Goal: Task Accomplishment & Management: Manage account settings

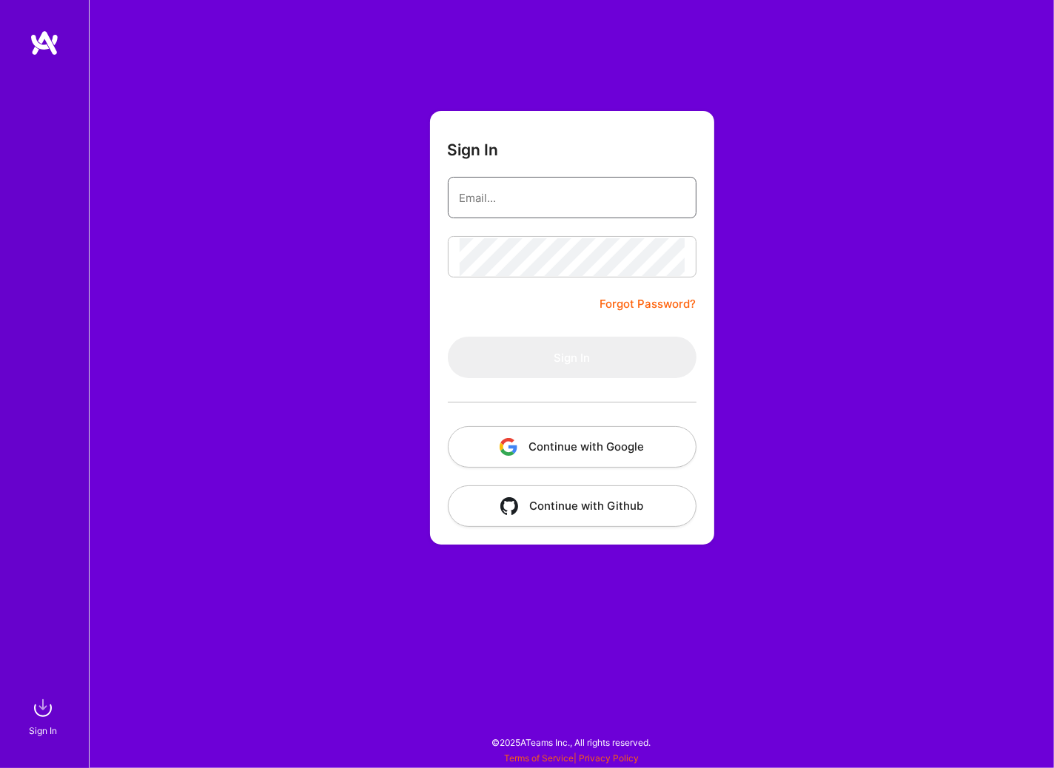
type input "[EMAIL_ADDRESS][DOMAIN_NAME]"
click at [700, 287] on form "Sign In [EMAIL_ADDRESS][DOMAIN_NAME] Forgot Password? Sign In Continue with Goo…" at bounding box center [572, 328] width 284 height 434
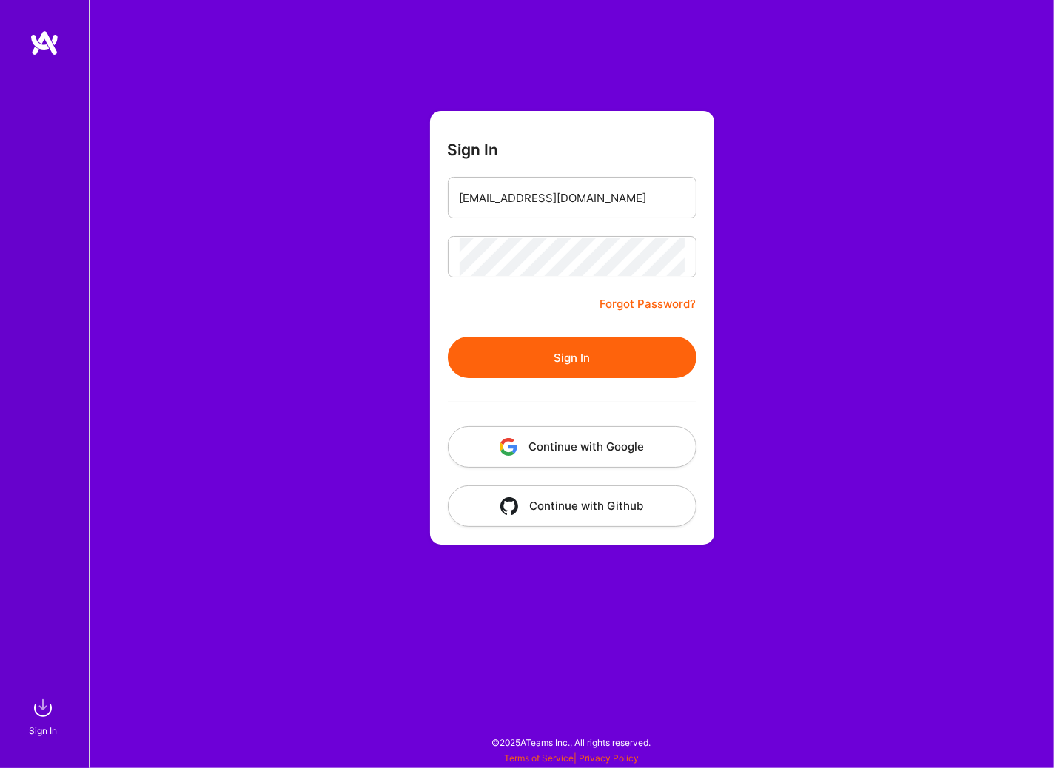
click at [568, 356] on button "Sign In" at bounding box center [572, 357] width 249 height 41
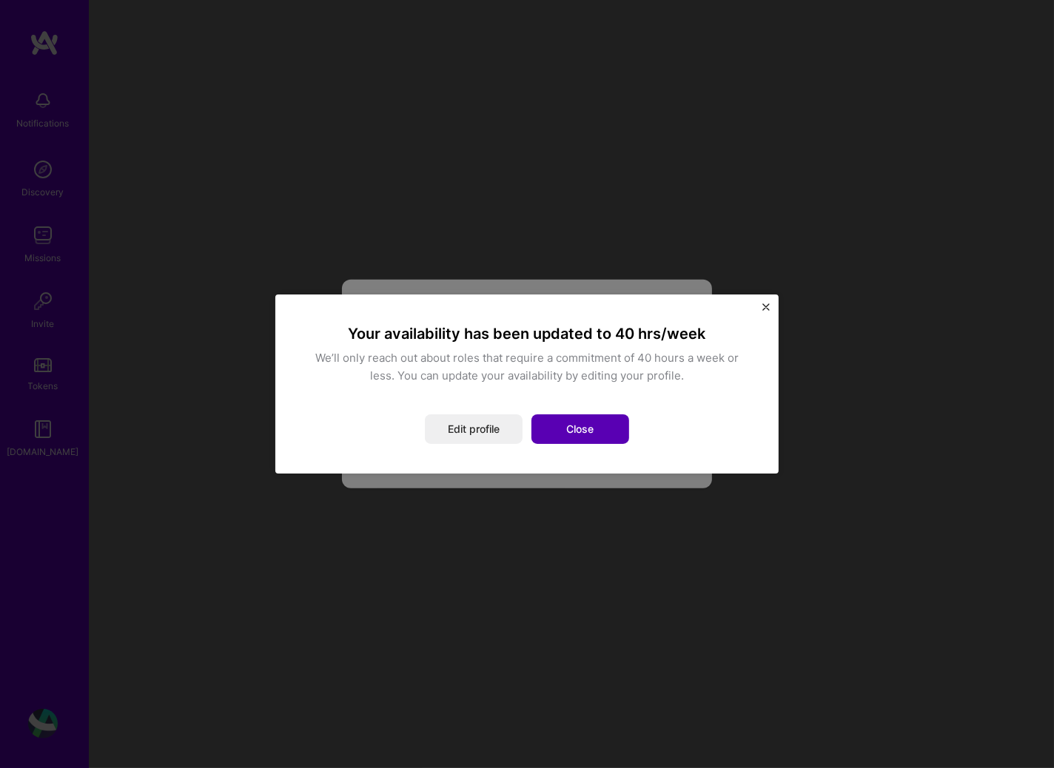
click at [598, 435] on button "Close" at bounding box center [580, 429] width 98 height 30
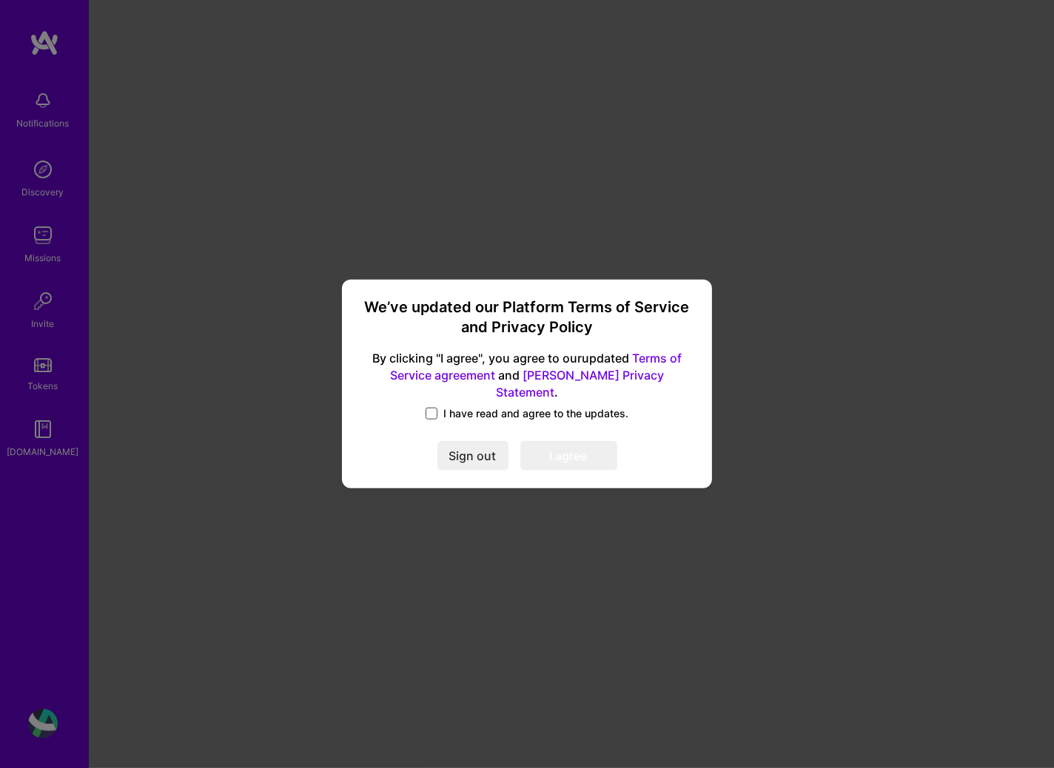
click at [432, 408] on span at bounding box center [432, 414] width 12 height 12
click at [0, 0] on input "I have read and agree to the updates." at bounding box center [0, 0] width 0 height 0
click at [601, 448] on button "I agree" at bounding box center [568, 457] width 97 height 30
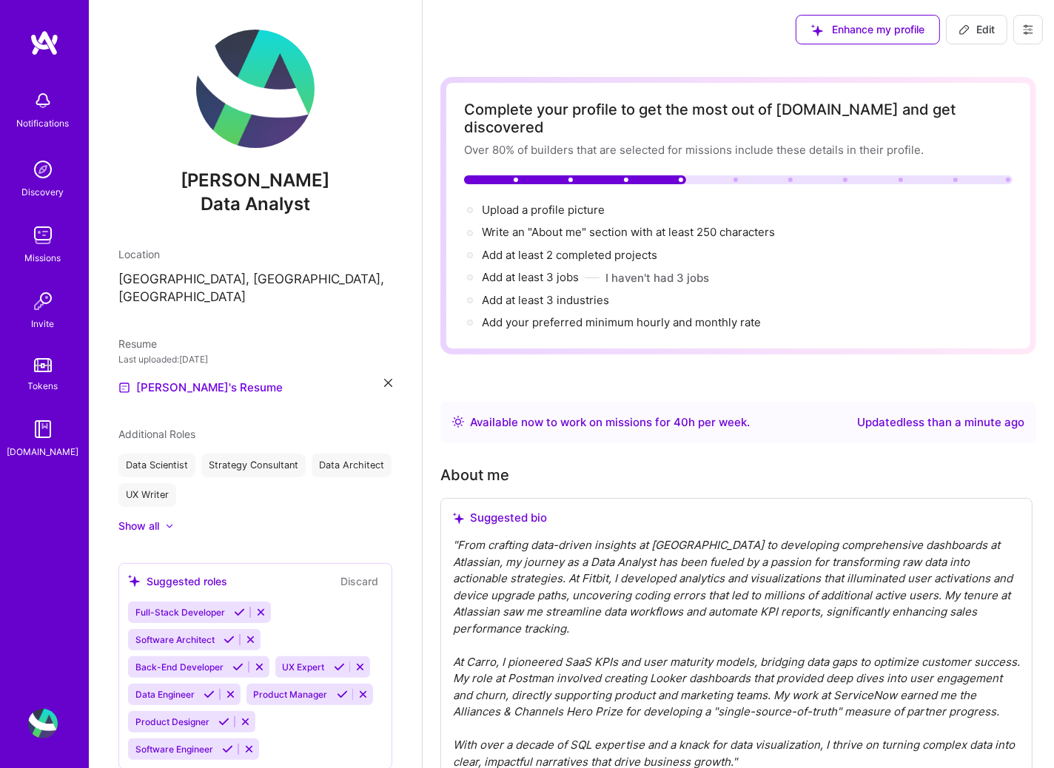
click at [41, 178] on img at bounding box center [43, 170] width 30 height 30
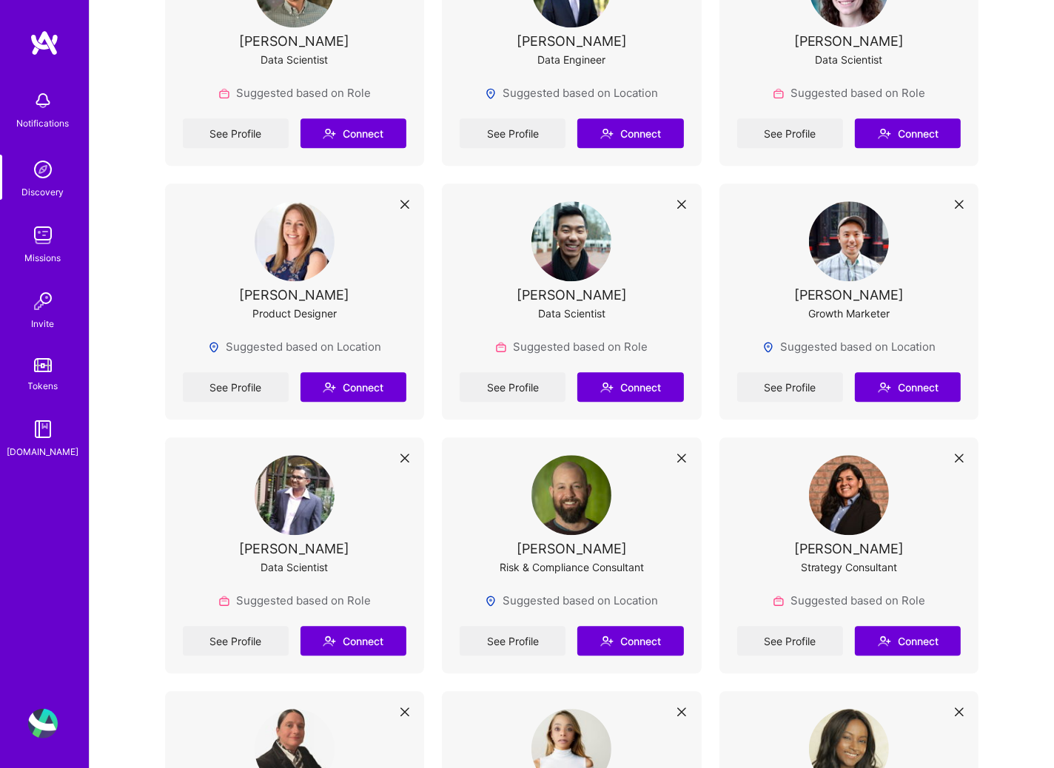
scroll to position [3263, 0]
